Goal: Transaction & Acquisition: Obtain resource

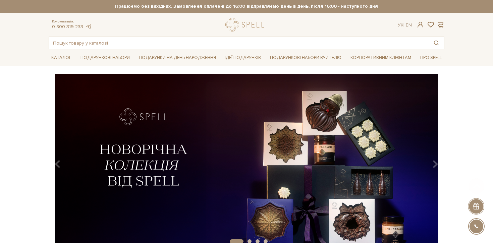
click at [267, 154] on img at bounding box center [246, 161] width 395 height 175
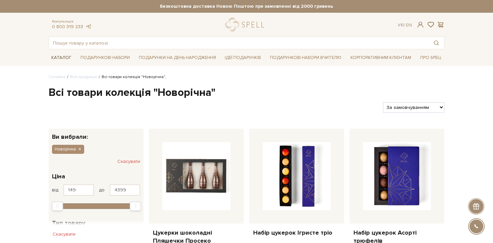
click at [256, 26] on link "logo" at bounding box center [246, 25] width 42 height 14
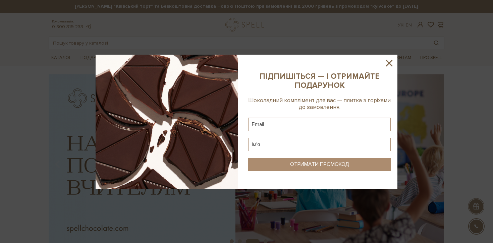
click at [390, 65] on icon at bounding box center [388, 62] width 11 height 11
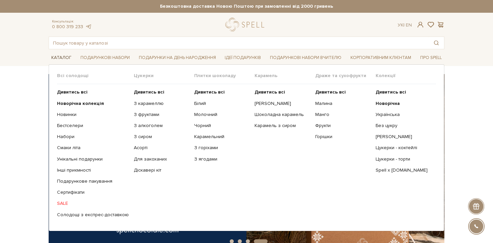
click at [60, 55] on link "Каталог" at bounding box center [61, 58] width 25 height 10
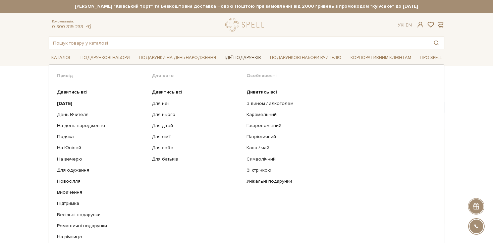
click at [257, 57] on link "Ідеї подарунків" at bounding box center [243, 58] width 42 height 10
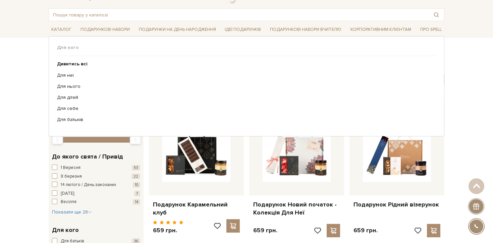
scroll to position [16, 0]
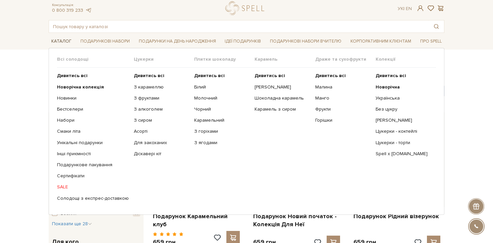
click at [60, 42] on link "Каталог" at bounding box center [61, 41] width 25 height 10
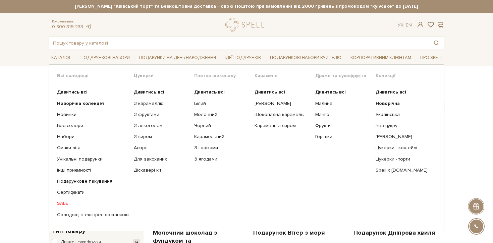
click at [71, 76] on span "Всі солодощі" at bounding box center [95, 76] width 77 height 6
click at [71, 92] on b "Дивитись всі" at bounding box center [72, 92] width 30 height 6
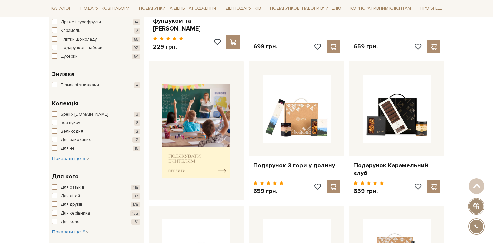
scroll to position [221, 0]
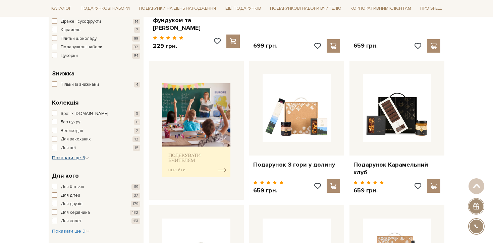
click at [68, 158] on span "Показати ще 5" at bounding box center [70, 158] width 37 height 6
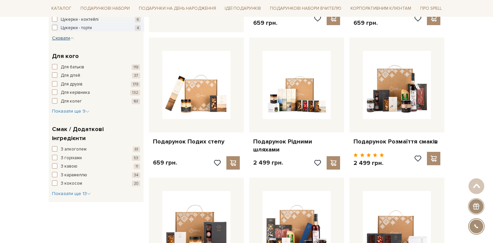
scroll to position [388, 0]
click at [74, 191] on span "Показати ще 13" at bounding box center [71, 194] width 39 height 6
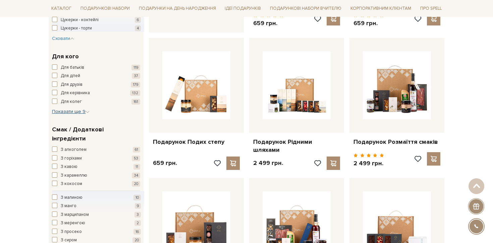
click at [79, 111] on span "Показати ще 9" at bounding box center [71, 112] width 38 height 6
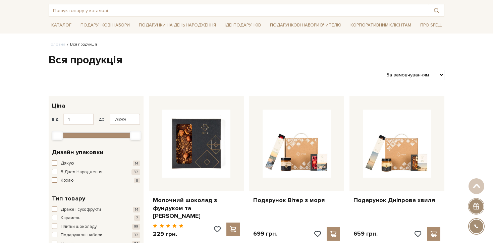
scroll to position [0, 0]
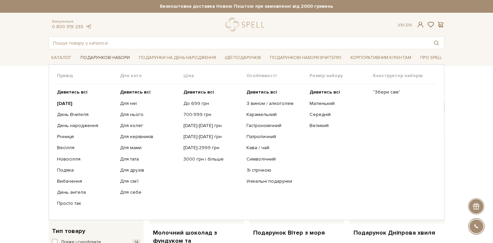
click at [105, 58] on link "Подарункові набори" at bounding box center [105, 58] width 55 height 10
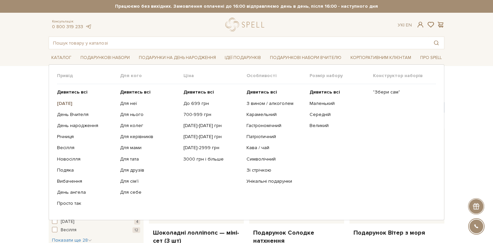
click at [72, 103] on b "[DATE]" at bounding box center [64, 104] width 15 height 6
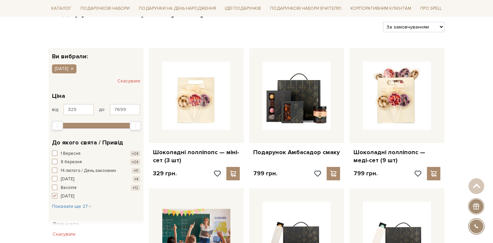
scroll to position [9, 0]
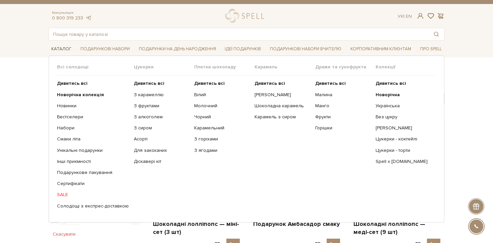
click at [64, 45] on link "Каталог" at bounding box center [61, 49] width 25 height 10
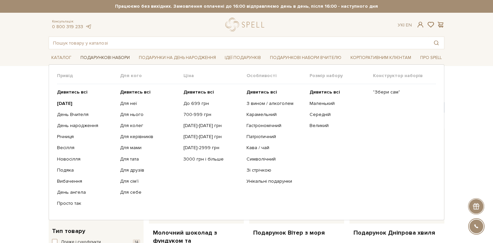
click at [108, 54] on link "Подарункові набори" at bounding box center [105, 58] width 55 height 10
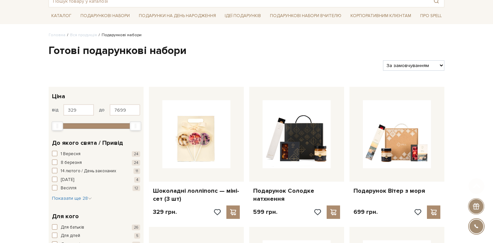
scroll to position [56, 0]
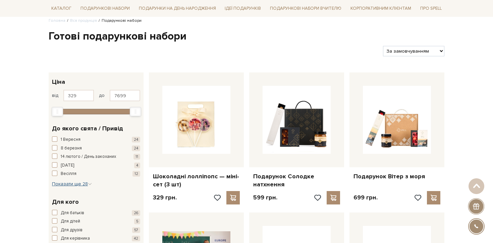
click at [80, 186] on span "Показати ще 28" at bounding box center [72, 184] width 40 height 6
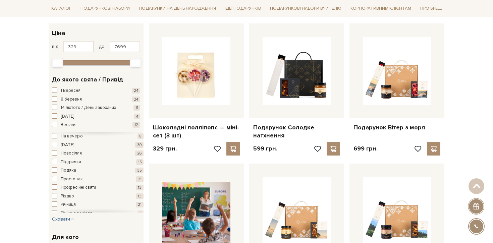
scroll to position [123, 0]
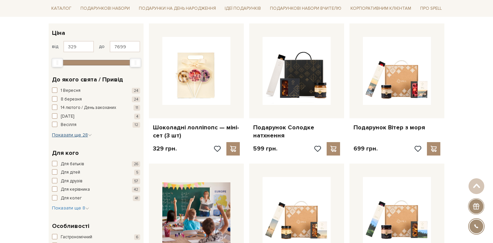
click at [88, 133] on icon "button" at bounding box center [90, 135] width 4 height 4
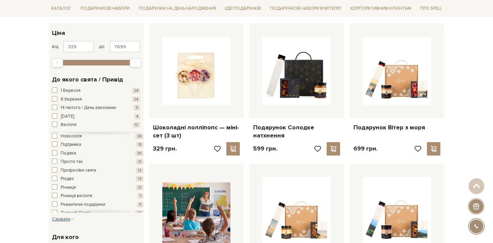
scroll to position [167, 0]
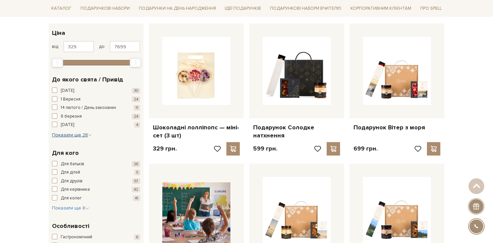
click at [78, 136] on span "Показати ще 28" at bounding box center [72, 135] width 40 height 6
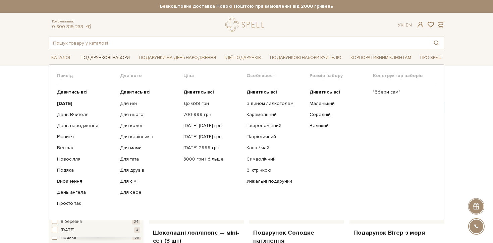
click at [111, 55] on link "Подарункові набори" at bounding box center [105, 58] width 55 height 10
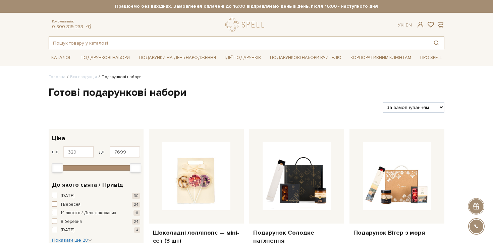
click at [62, 43] on input "text" at bounding box center [238, 43] width 379 height 12
paste input "Діскавері Сет-максі"
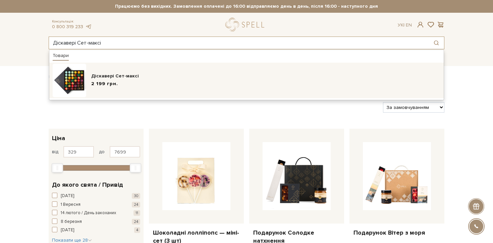
type input "Діскавері Сет-максі"
click at [111, 74] on div "Діскавері Сет-максі" at bounding box center [265, 76] width 349 height 7
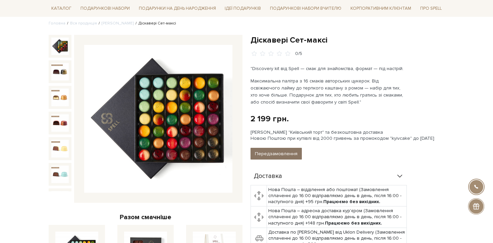
scroll to position [58, 0]
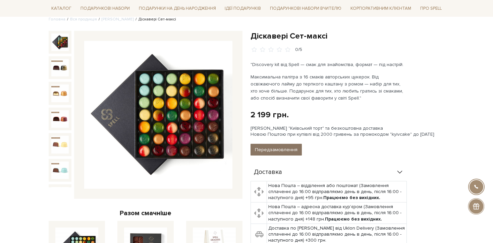
click at [285, 150] on button "Передзамовлення" at bounding box center [275, 150] width 51 height 12
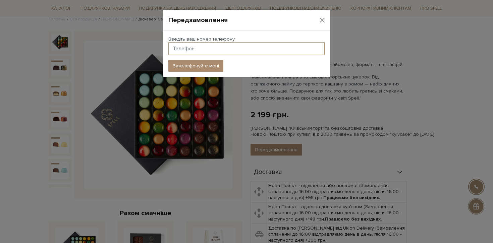
click at [206, 53] on input "text" at bounding box center [246, 48] width 156 height 13
click at [266, 50] on input "text" at bounding box center [246, 48] width 156 height 13
click at [295, 26] on div "Передзамовлення" at bounding box center [246, 20] width 167 height 21
click at [201, 49] on input "text" at bounding box center [246, 48] width 156 height 13
type input "+380660027879"
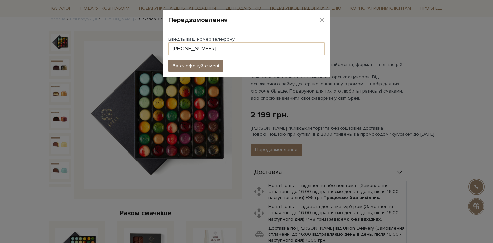
click at [205, 71] on button "Зателефонуйте мені" at bounding box center [195, 66] width 55 height 12
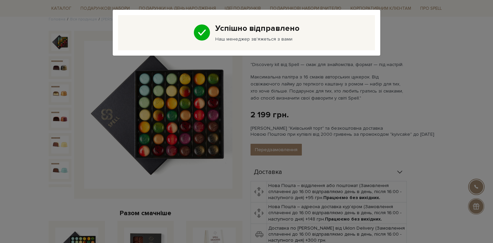
click at [382, 88] on div "Успішно відправлено Наш менеджер зв'яжеться з вами" at bounding box center [246, 121] width 493 height 243
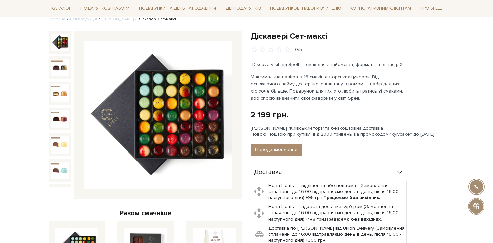
scroll to position [0, 0]
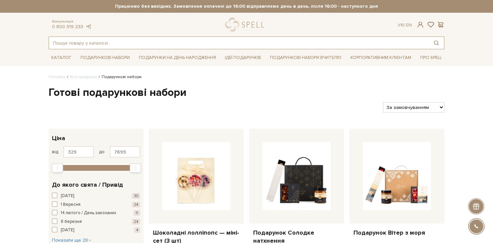
click at [116, 43] on input "text" at bounding box center [238, 43] width 379 height 12
paste input "Діскавері Сет-максі"
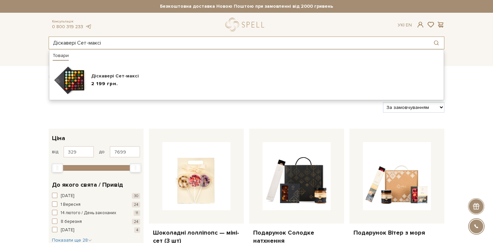
type input "Діскавері Сет-максі"
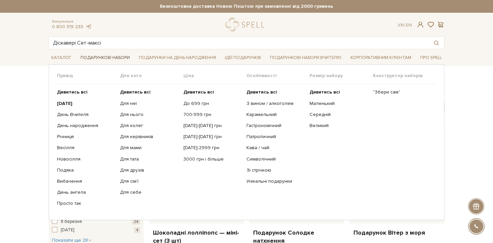
click at [106, 60] on link "Подарункові набори" at bounding box center [105, 58] width 55 height 10
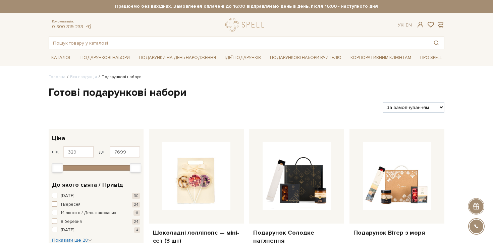
scroll to position [1060, 0]
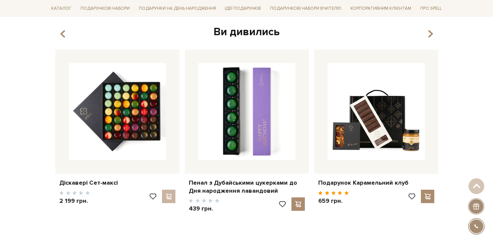
scroll to position [993, 0]
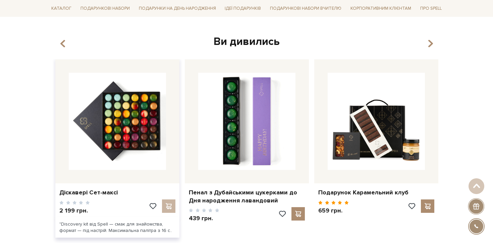
click at [169, 202] on div at bounding box center [161, 208] width 27 height 18
click at [169, 201] on div at bounding box center [161, 208] width 27 height 18
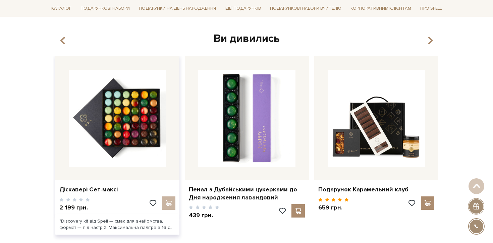
scroll to position [995, 0]
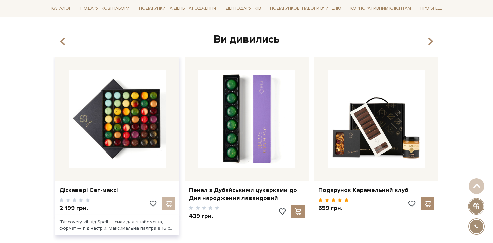
click at [166, 198] on div at bounding box center [161, 206] width 27 height 18
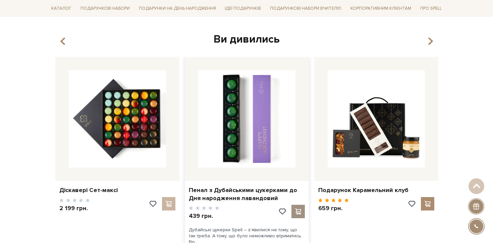
click at [300, 208] on span at bounding box center [298, 211] width 8 height 6
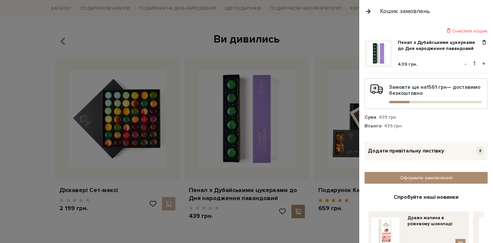
click at [312, 77] on div at bounding box center [246, 121] width 493 height 243
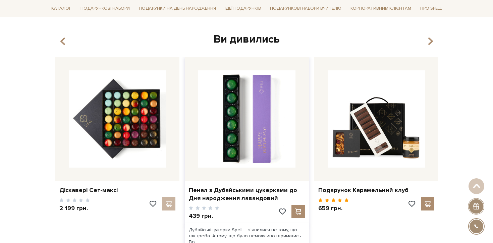
scroll to position [964, 0]
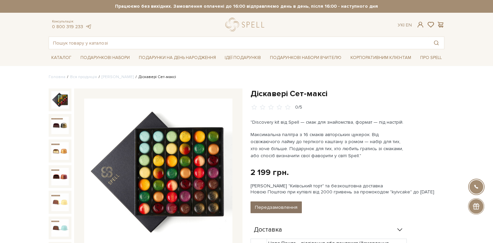
click at [273, 210] on button "Передзамовлення" at bounding box center [275, 207] width 51 height 12
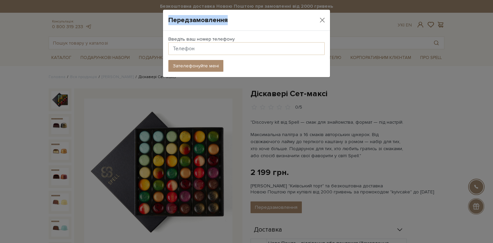
drag, startPoint x: 168, startPoint y: 20, endPoint x: 238, endPoint y: 20, distance: 70.0
click at [238, 20] on div "Передзамовлення" at bounding box center [246, 20] width 167 height 21
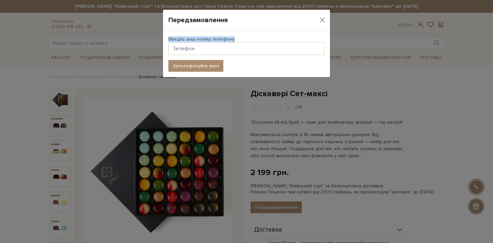
drag, startPoint x: 169, startPoint y: 37, endPoint x: 236, endPoint y: 36, distance: 66.7
click at [236, 37] on div "Введіть ваш номер телефону" at bounding box center [246, 45] width 156 height 19
click at [192, 47] on input "text" at bounding box center [246, 48] width 156 height 13
click at [288, 58] on div "Введіть ваш номер телефону" at bounding box center [246, 48] width 164 height 24
click at [321, 20] on button "Close" at bounding box center [322, 20] width 10 height 10
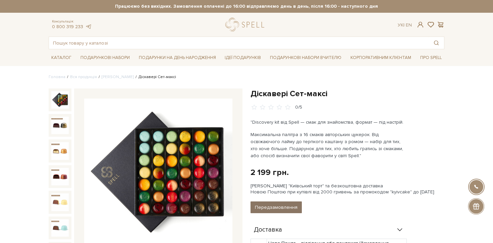
click at [255, 205] on button "Передзамовлення" at bounding box center [275, 207] width 51 height 12
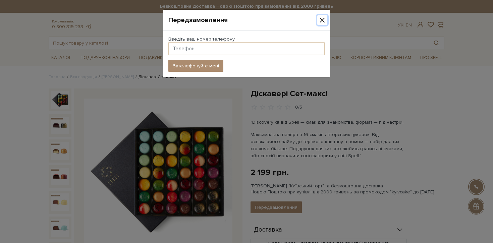
click at [321, 21] on button "Close" at bounding box center [322, 20] width 10 height 10
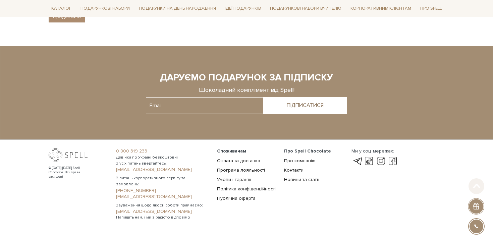
scroll to position [115, 0]
